Goal: Check status: Check status

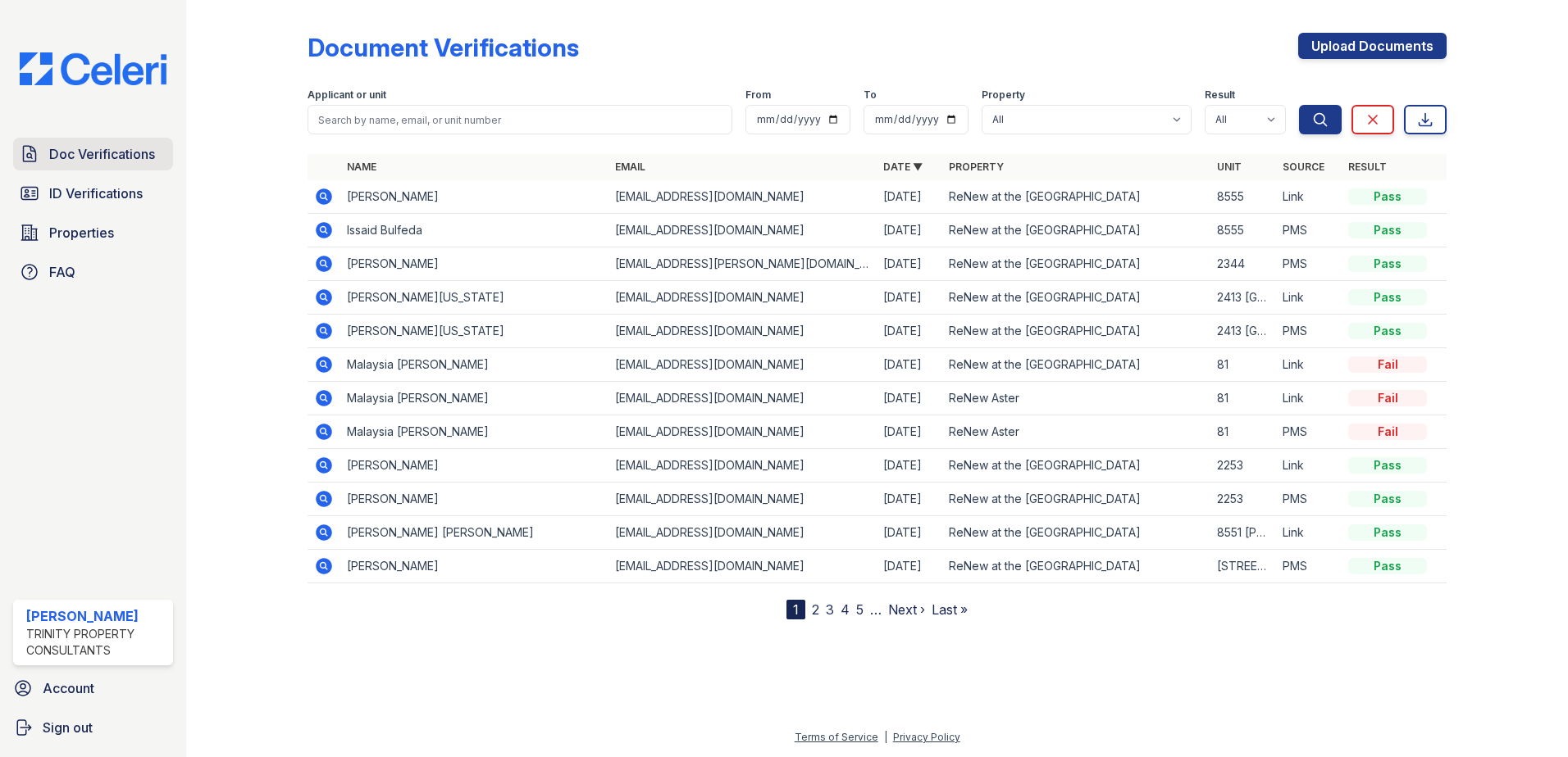
click at [71, 157] on span "Doc Verifications" at bounding box center [101, 153] width 106 height 20
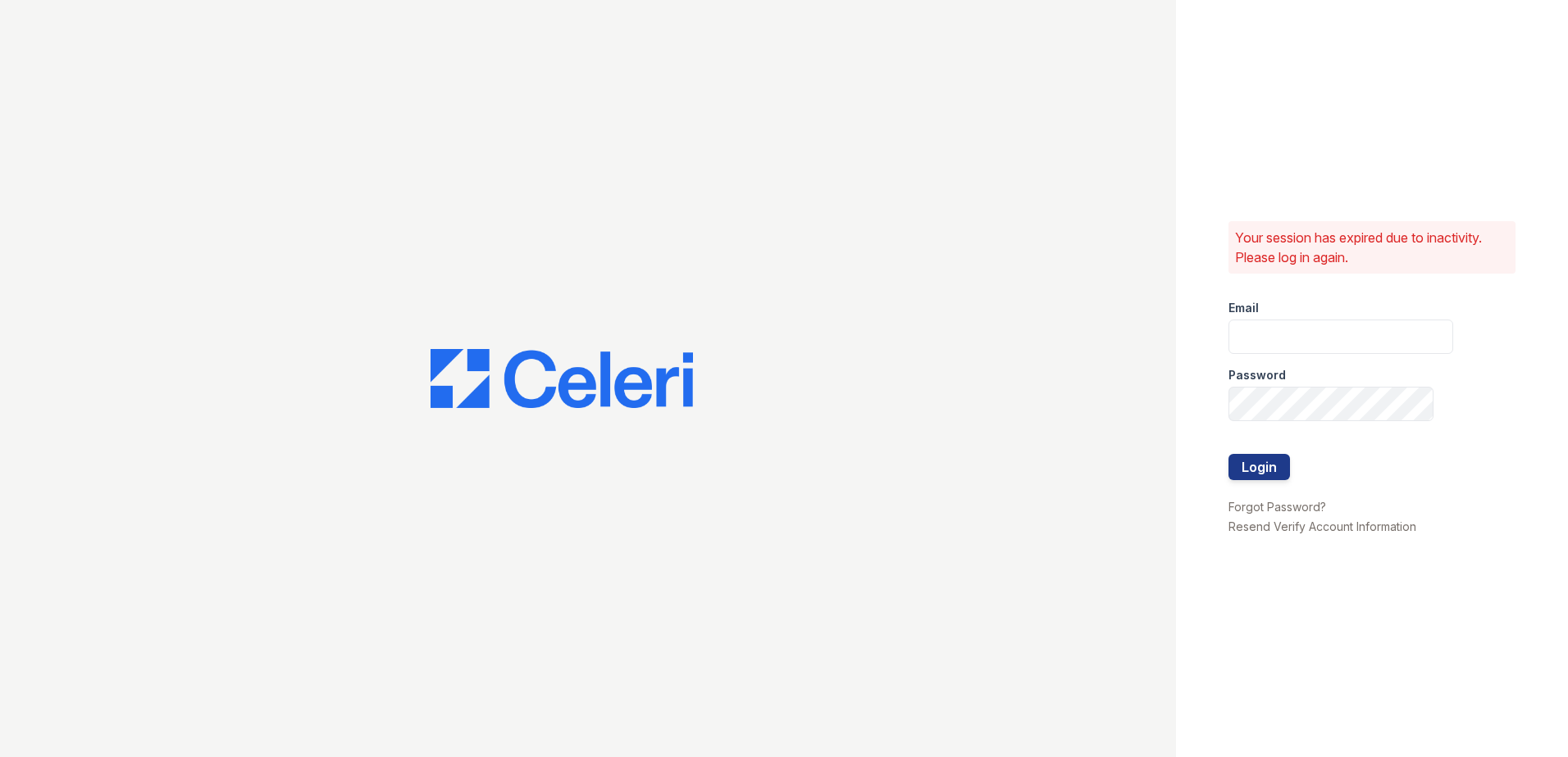
type input "[EMAIL_ADDRESS][DOMAIN_NAME]"
click at [1250, 462] on button "Login" at bounding box center [1259, 467] width 61 height 26
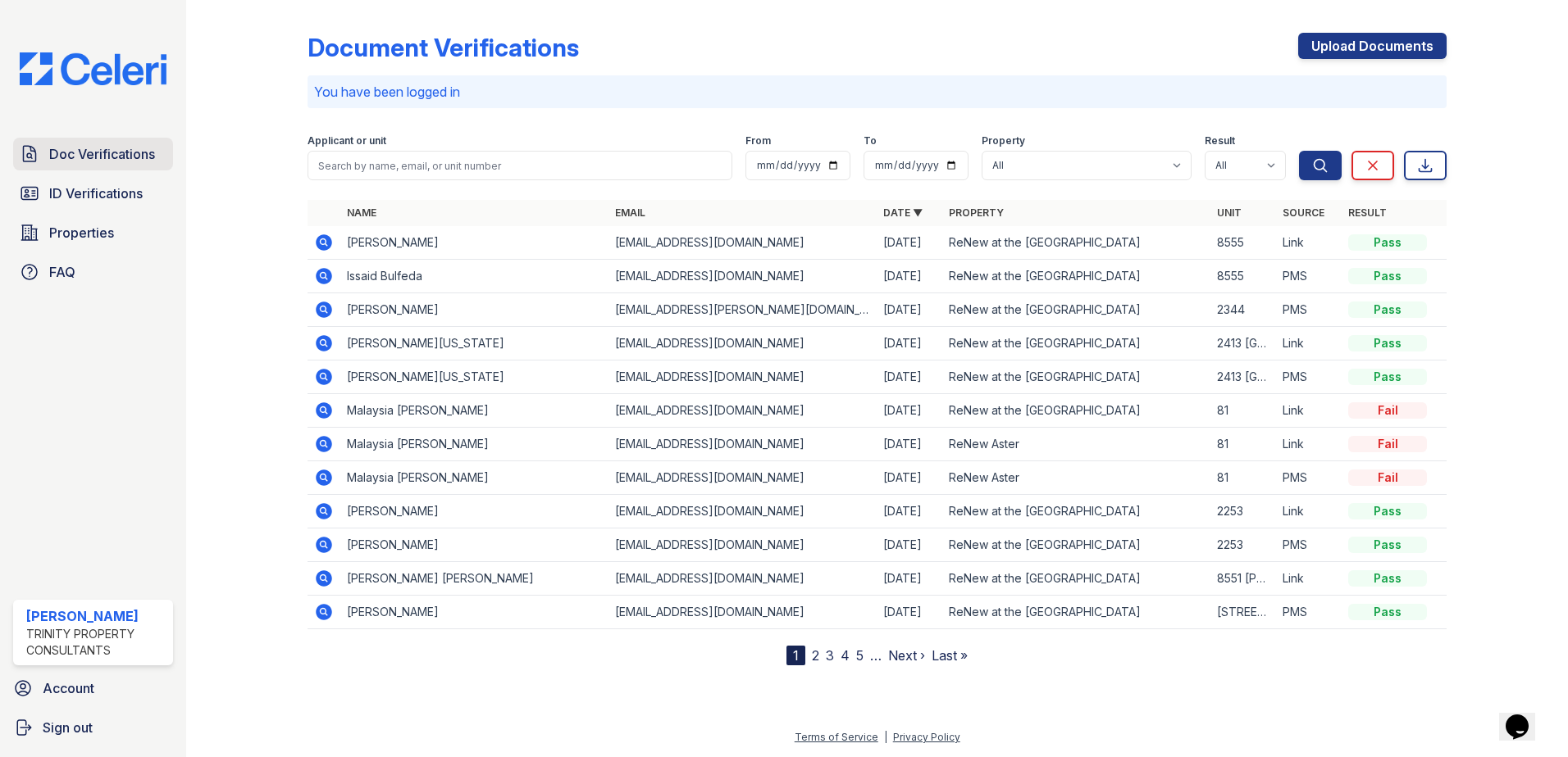
click at [109, 147] on span "Doc Verifications" at bounding box center [101, 153] width 106 height 20
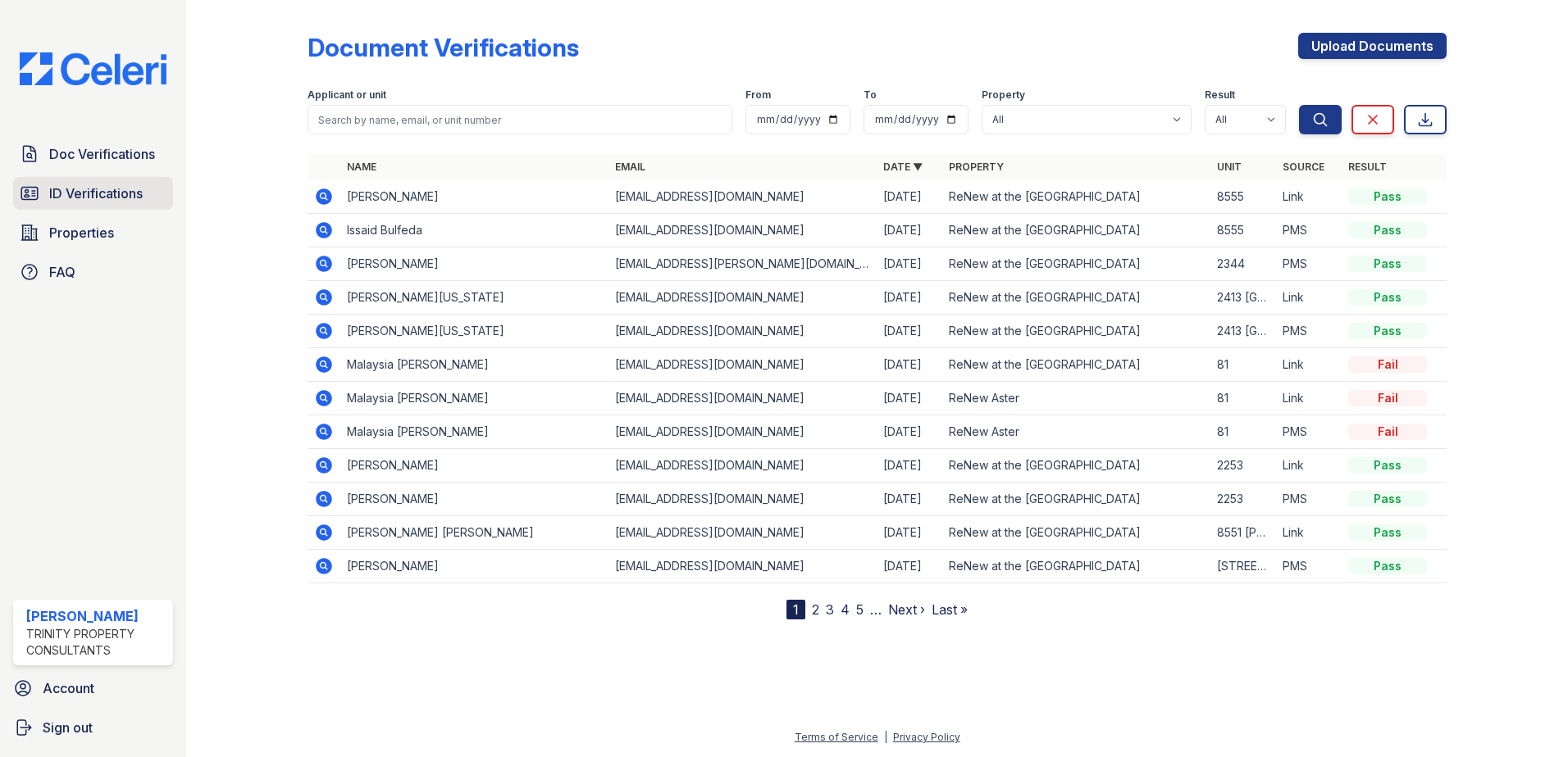
click at [116, 189] on span "ID Verifications" at bounding box center [95, 194] width 93 height 20
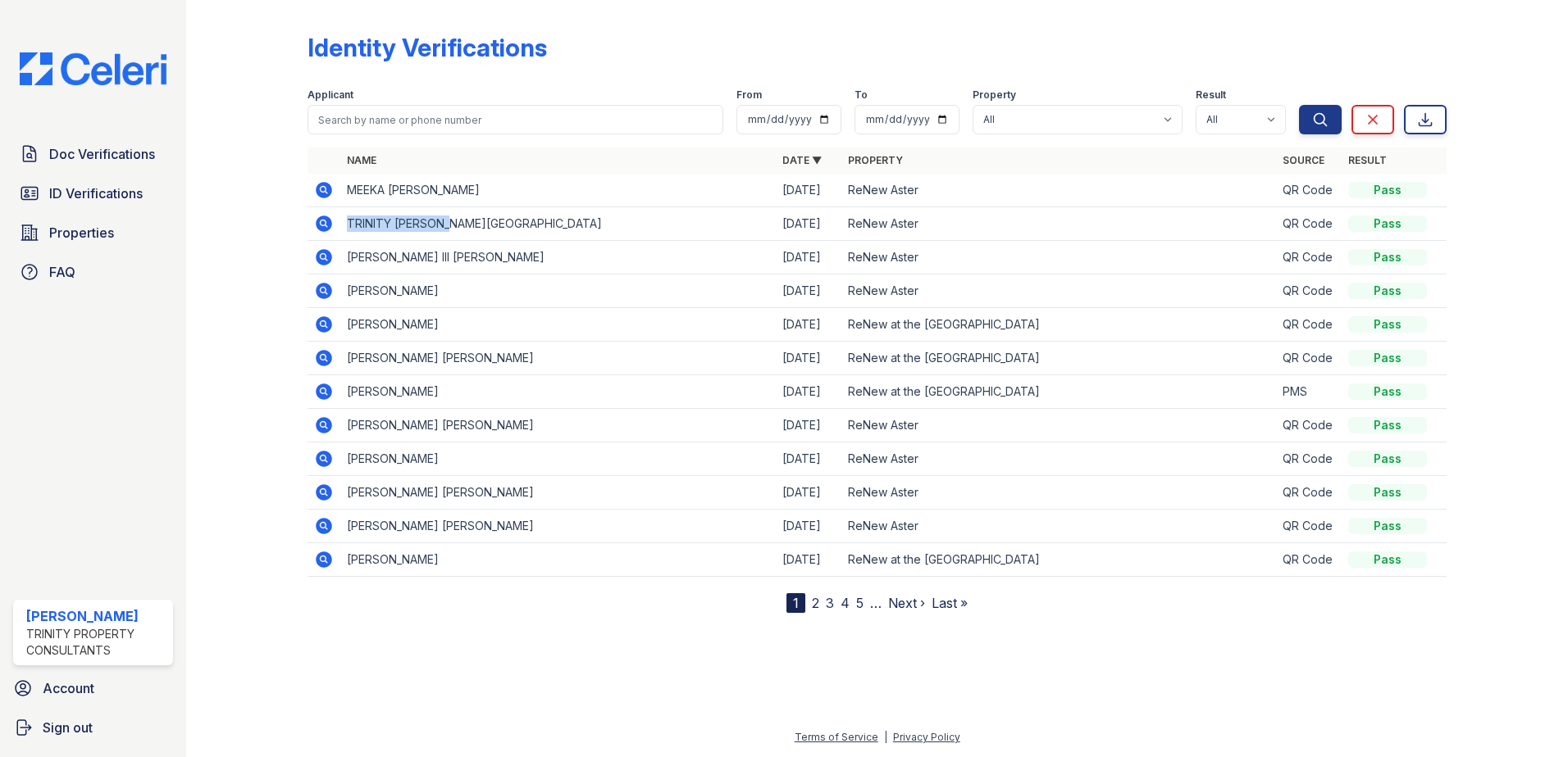
drag, startPoint x: 346, startPoint y: 225, endPoint x: 469, endPoint y: 222, distance: 123.0
click at [469, 222] on td "TRINITY EM LANZY" at bounding box center [558, 224] width 435 height 34
drag, startPoint x: 469, startPoint y: 222, endPoint x: 517, endPoint y: 265, distance: 64.4
click at [517, 265] on tr "JAMES CURTIS III MANNING 09/25/25 ReNew Aster QR Code Pass" at bounding box center [877, 257] width 1140 height 34
click at [127, 208] on link "ID Verifications" at bounding box center [92, 194] width 160 height 33
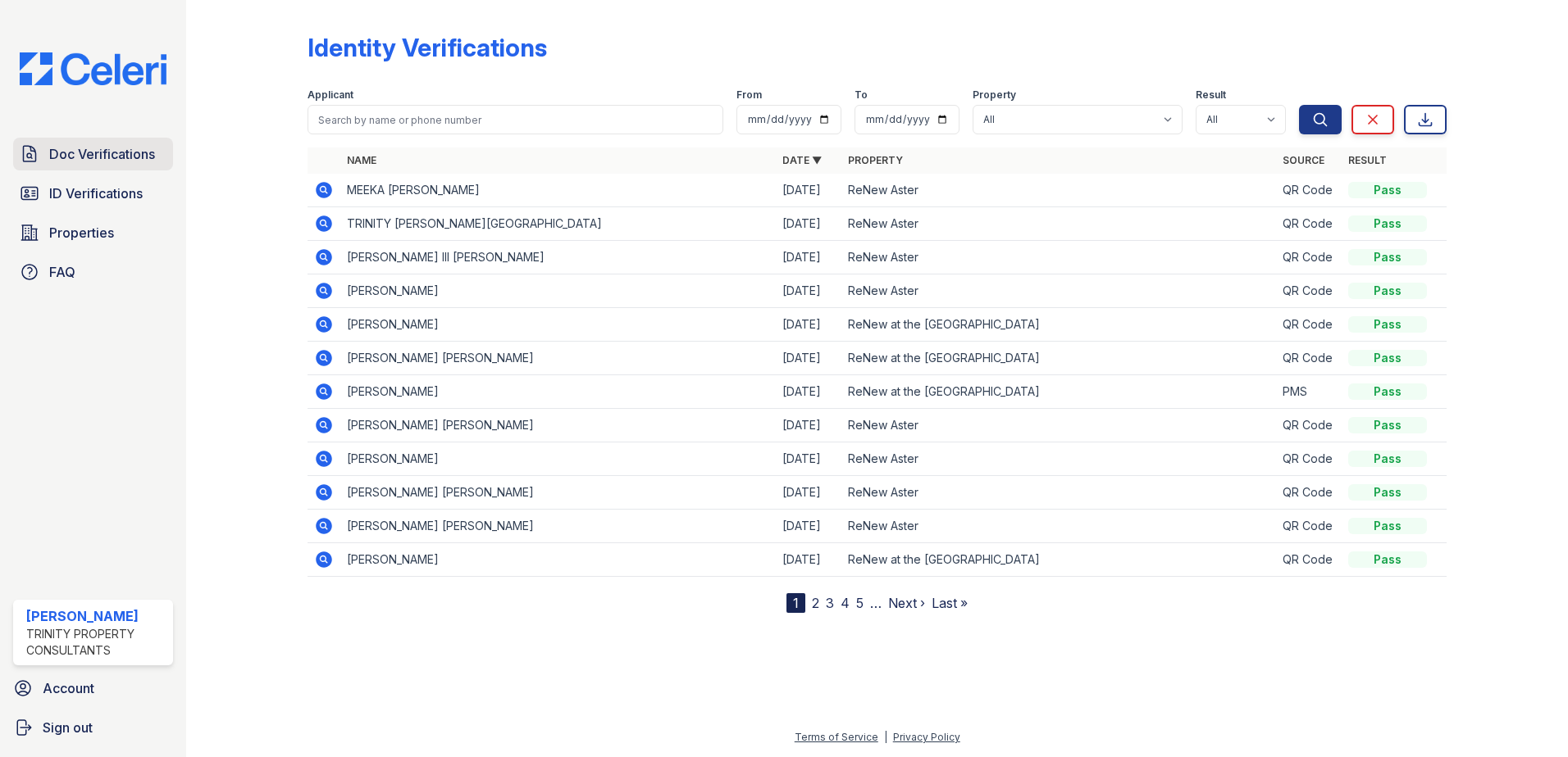
click at [105, 149] on span "Doc Verifications" at bounding box center [101, 153] width 106 height 20
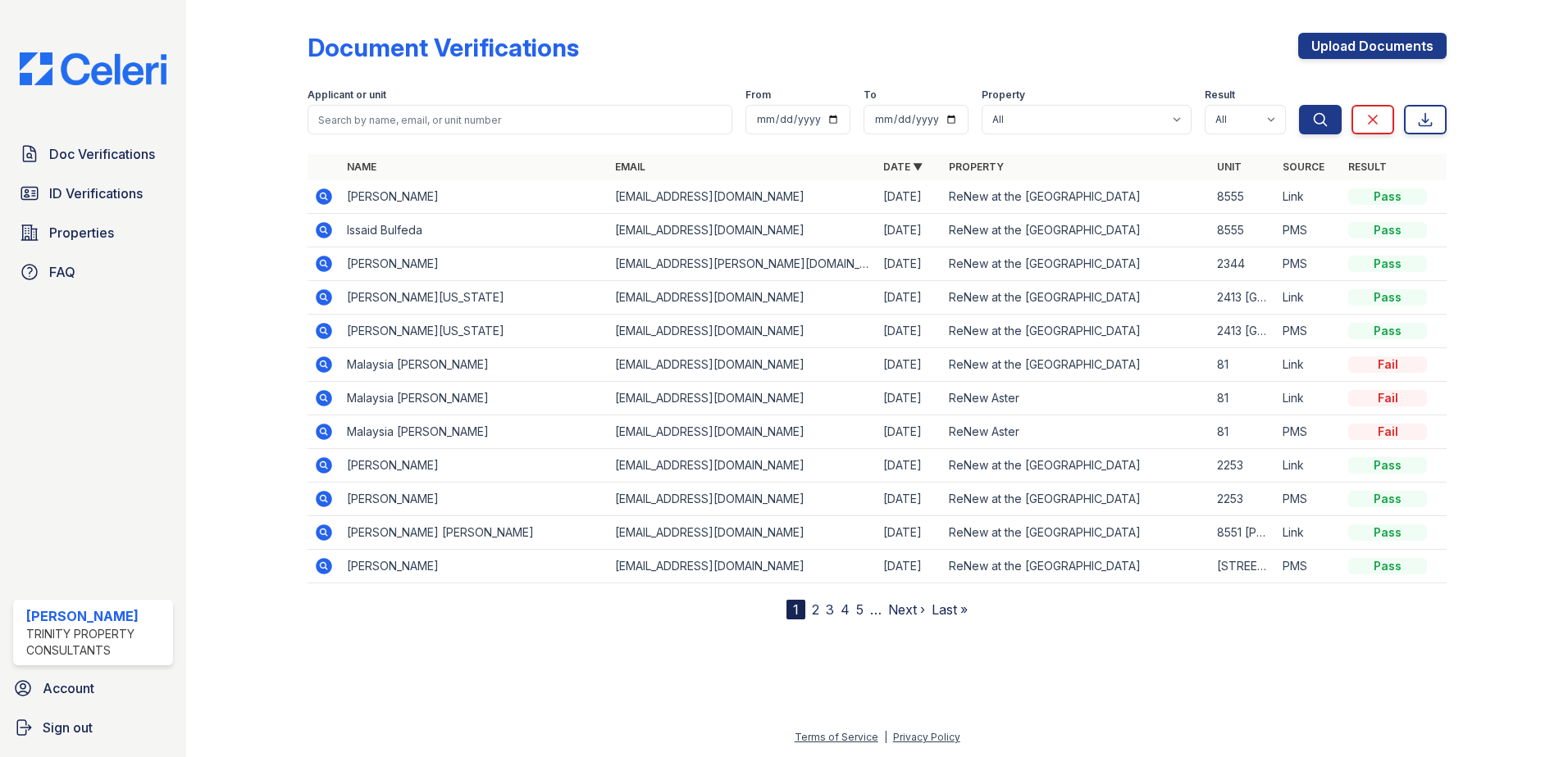
drag, startPoint x: 457, startPoint y: 193, endPoint x: 340, endPoint y: 195, distance: 117.0
click at [340, 195] on td "[PERSON_NAME]" at bounding box center [474, 197] width 268 height 34
drag, startPoint x: 340, startPoint y: 195, endPoint x: 361, endPoint y: 190, distance: 21.6
copy td "[PERSON_NAME]"
